Goal: Check status: Check status

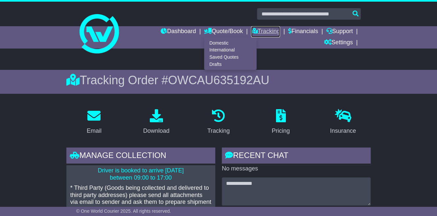
click at [264, 34] on link "Tracking" at bounding box center [265, 31] width 29 height 11
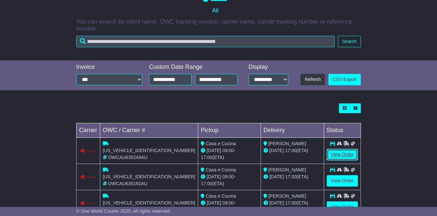
click at [340, 155] on link "View Order" at bounding box center [343, 154] width 32 height 11
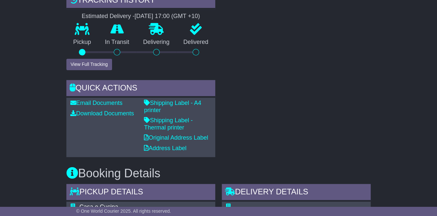
scroll to position [254, 0]
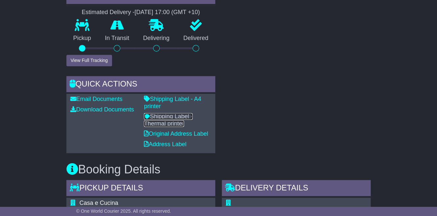
click at [173, 115] on link "Shipping Label - Thermal printer" at bounding box center [168, 120] width 49 height 14
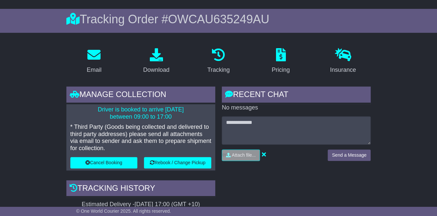
scroll to position [0, 0]
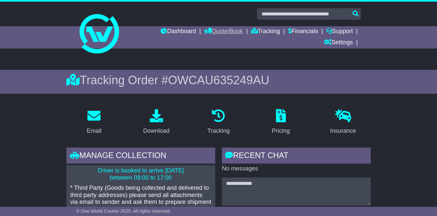
click at [222, 33] on link "Quote/Book" at bounding box center [223, 31] width 39 height 11
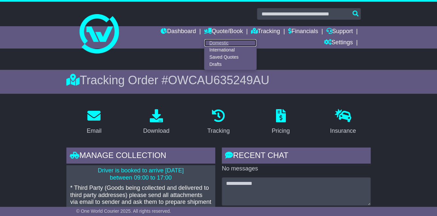
click at [219, 43] on link "Domestic" at bounding box center [230, 42] width 52 height 7
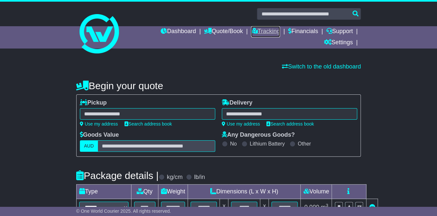
click at [265, 33] on link "Tracking" at bounding box center [265, 31] width 29 height 11
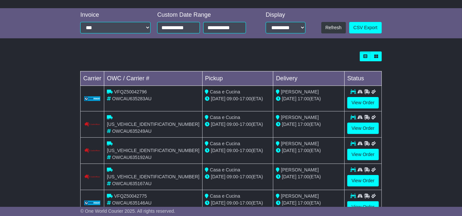
scroll to position [186, 0]
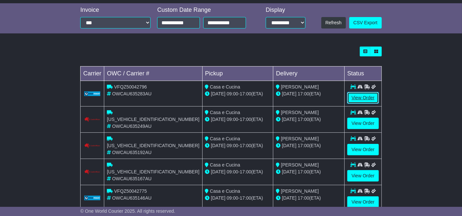
click at [359, 100] on link "View Order" at bounding box center [363, 97] width 32 height 11
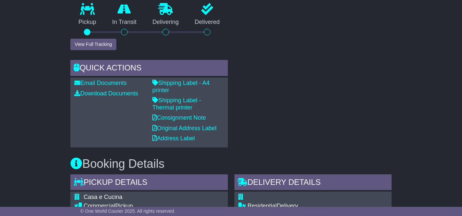
scroll to position [256, 0]
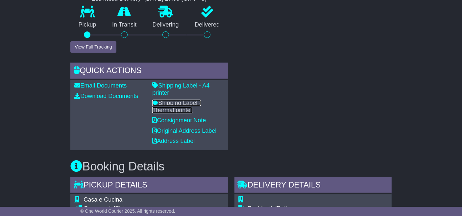
click at [201, 100] on link "Shipping Label - Thermal printer" at bounding box center [176, 107] width 49 height 14
